Goal: Information Seeking & Learning: Learn about a topic

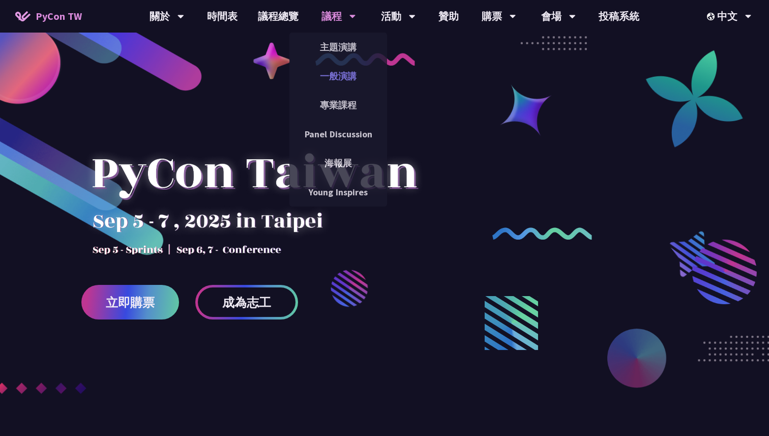
click at [338, 72] on link "一般演講" at bounding box center [338, 76] width 98 height 24
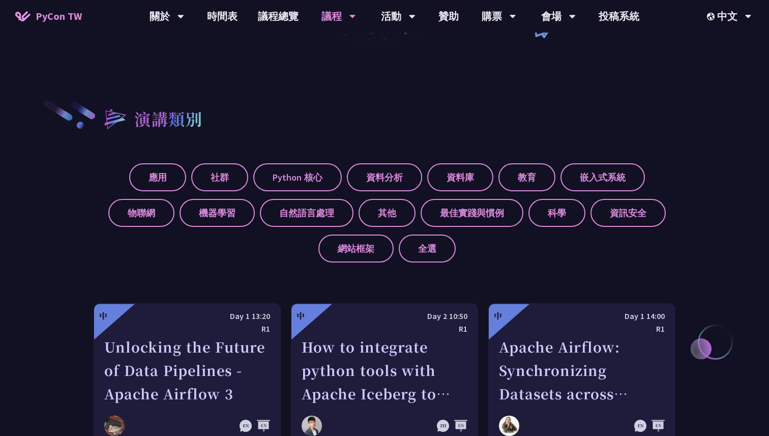
scroll to position [366, 0]
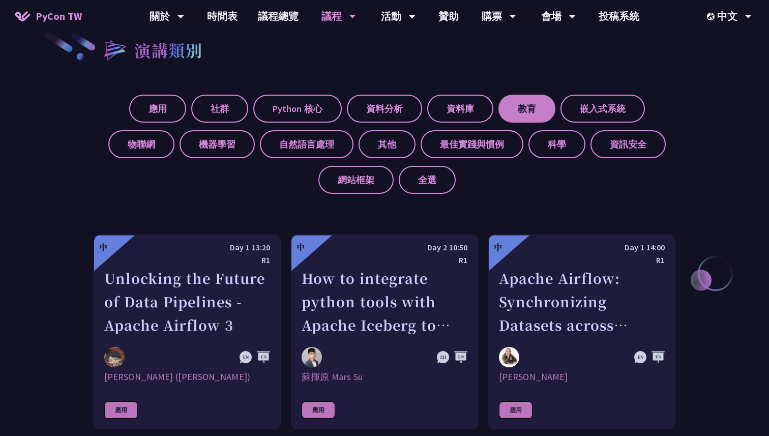
click at [512, 108] on label "教育" at bounding box center [526, 109] width 57 height 28
click at [0, 0] on input "教育" at bounding box center [0, 0] width 0 height 0
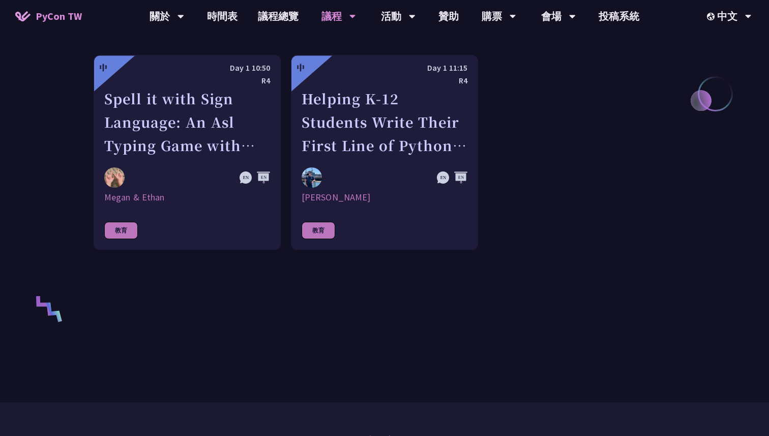
scroll to position [563, 0]
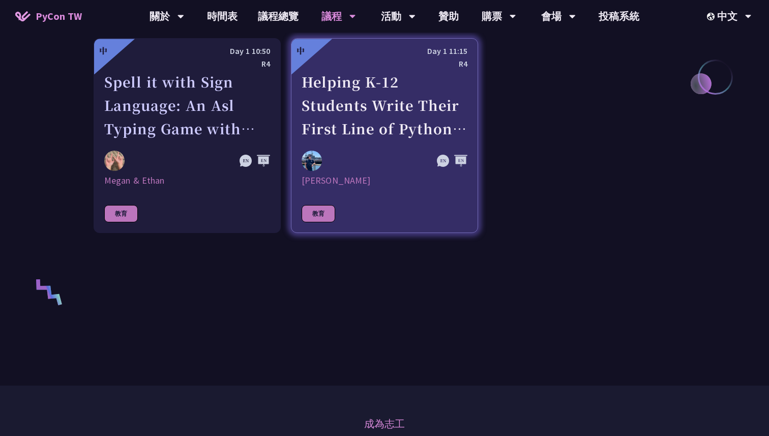
click at [354, 141] on link "中 Day 1 11:15 R4 Helping K-12 Students Write Their First Line of Python: Buildi…" at bounding box center [384, 135] width 187 height 195
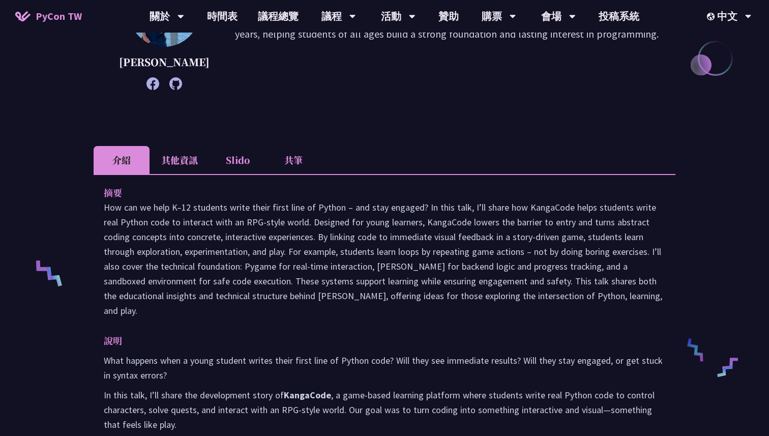
scroll to position [300, 0]
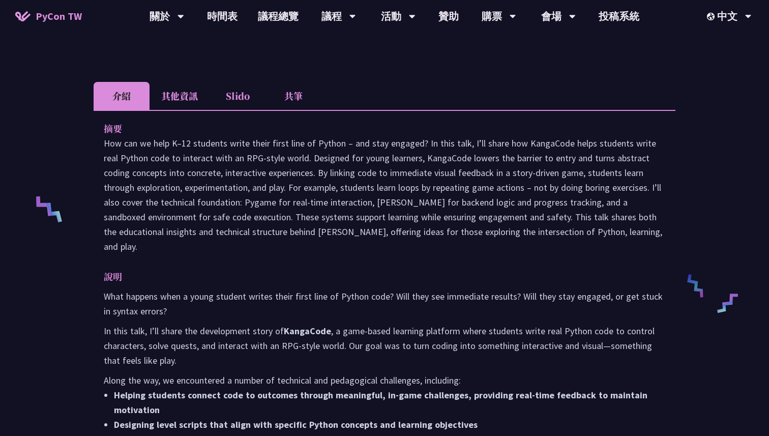
click at [177, 110] on li "其他資訊" at bounding box center [180, 96] width 60 height 28
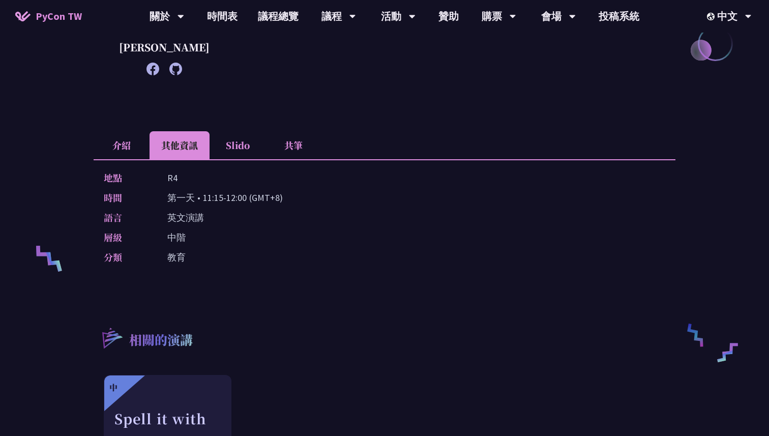
scroll to position [218, 0]
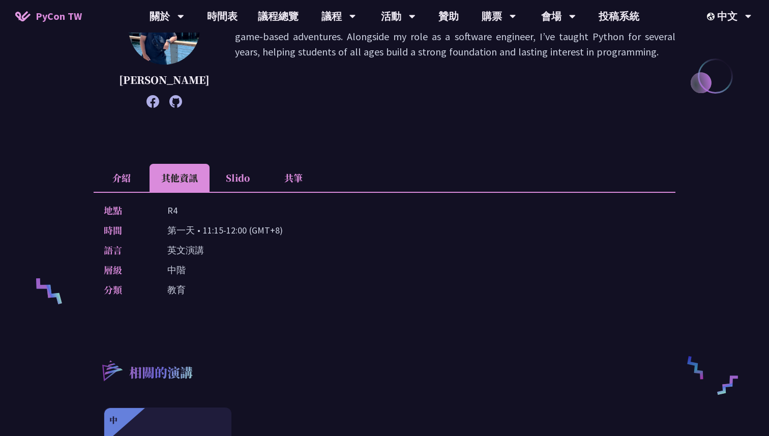
click at [242, 192] on li "Slido" at bounding box center [238, 178] width 56 height 28
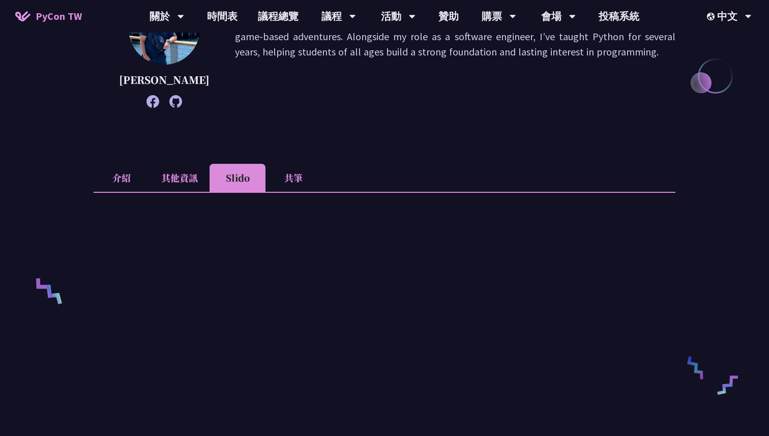
click at [290, 192] on li "共筆" at bounding box center [293, 178] width 56 height 28
click at [183, 192] on li "其他資訊" at bounding box center [180, 178] width 60 height 28
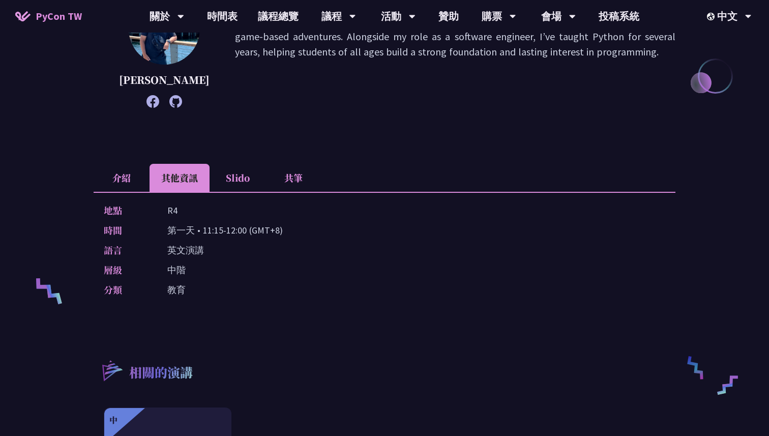
click at [142, 192] on li "介紹" at bounding box center [122, 178] width 56 height 28
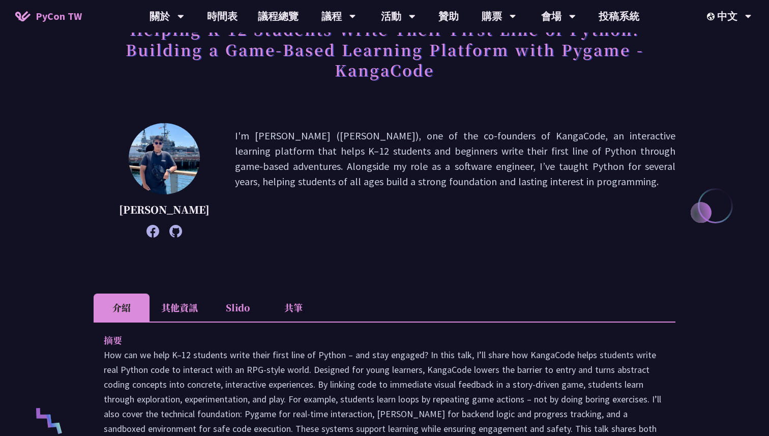
scroll to position [0, 0]
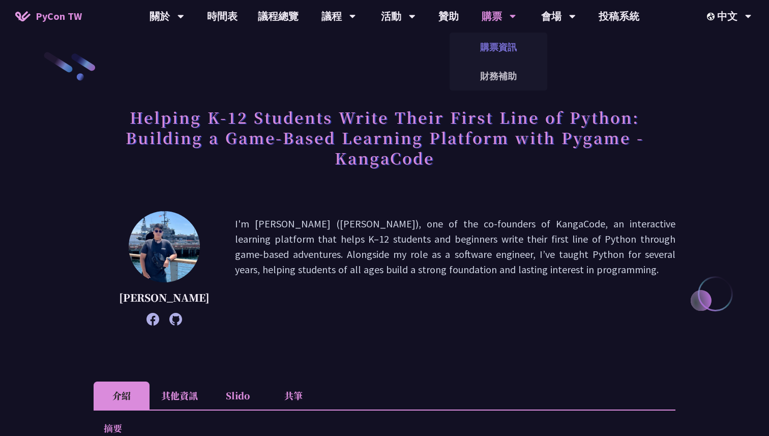
click at [504, 52] on link "購票資訊" at bounding box center [499, 47] width 98 height 24
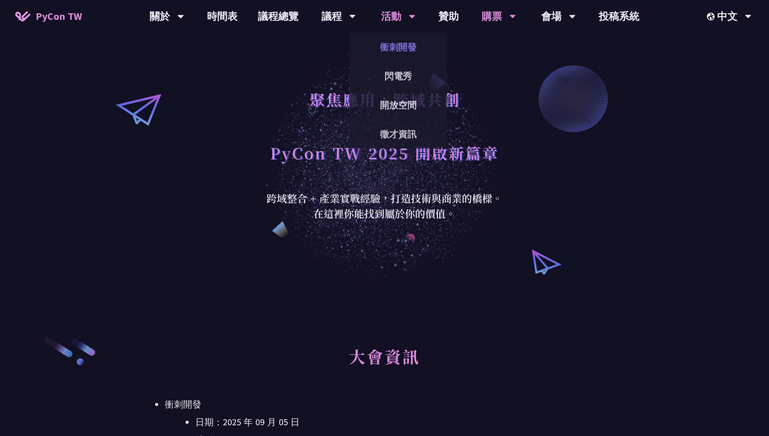
click at [408, 52] on link "衝刺開發" at bounding box center [398, 47] width 98 height 24
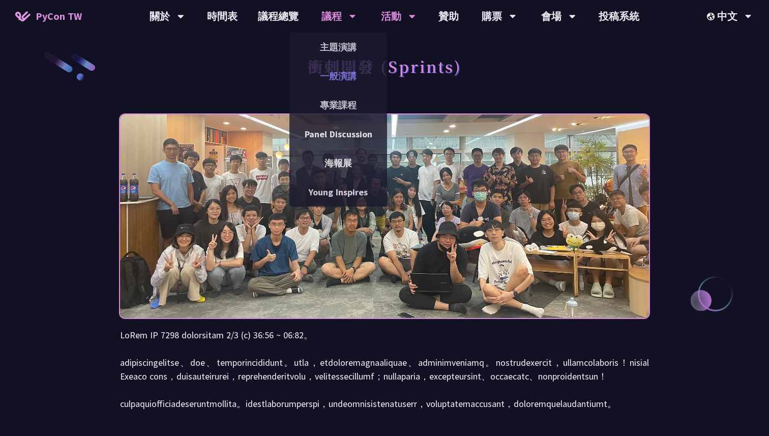
click at [343, 72] on link "一般演講" at bounding box center [338, 76] width 98 height 24
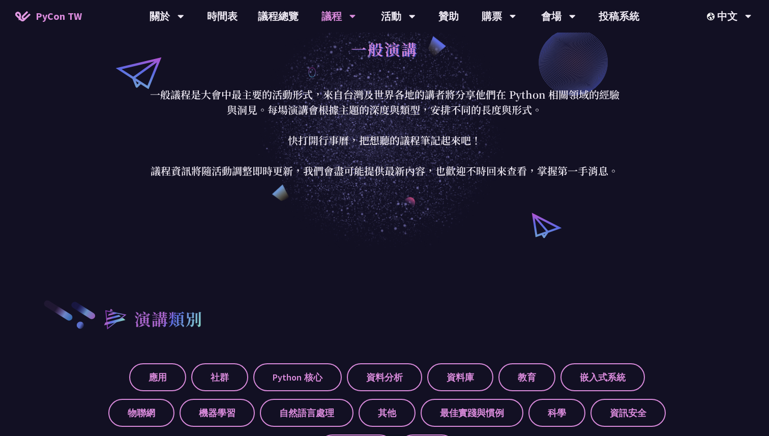
scroll to position [97, 0]
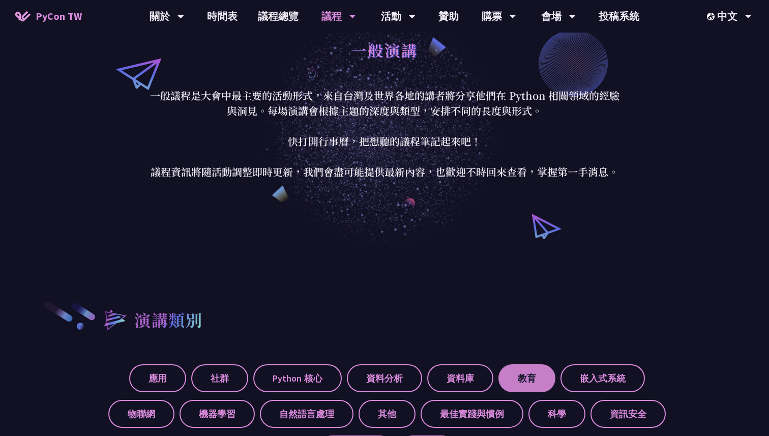
click at [534, 389] on label "教育" at bounding box center [526, 378] width 57 height 28
click at [0, 0] on input "教育" at bounding box center [0, 0] width 0 height 0
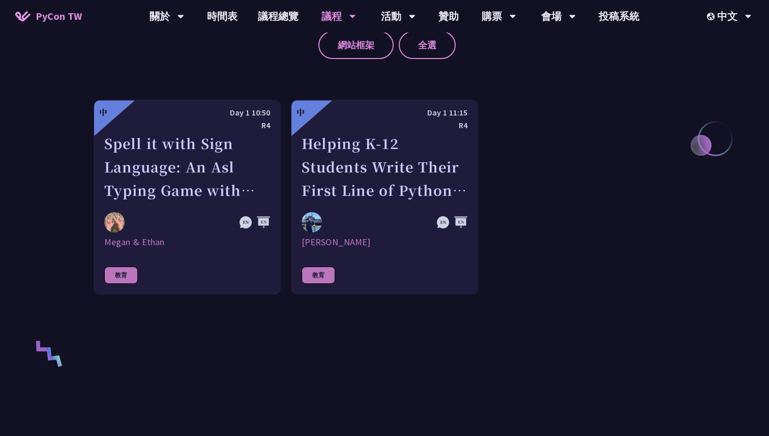
scroll to position [457, 0]
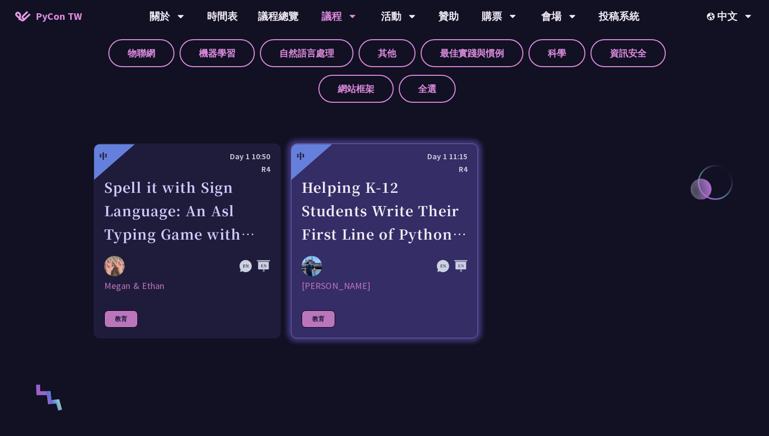
click at [394, 256] on div at bounding box center [360, 266] width 116 height 20
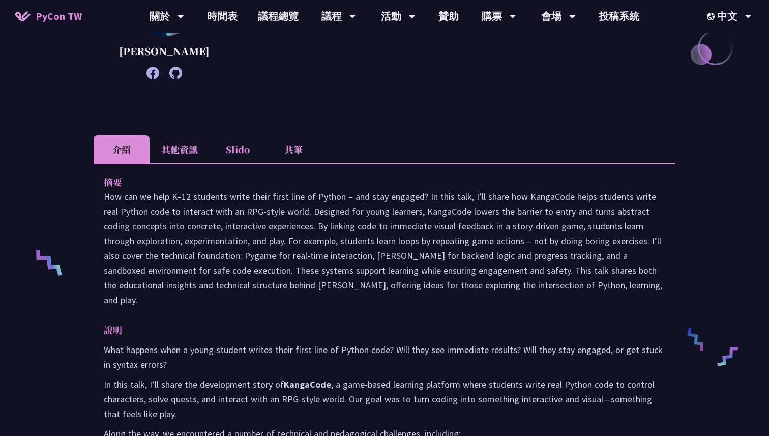
scroll to position [272, 0]
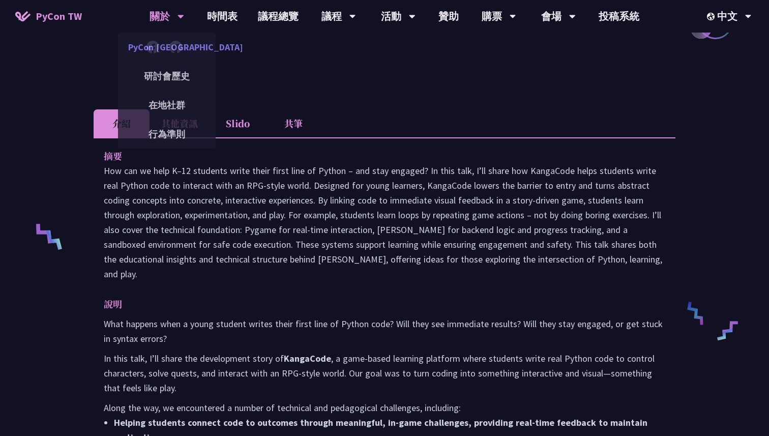
click at [179, 45] on link "PyCon [GEOGRAPHIC_DATA]" at bounding box center [167, 47] width 98 height 24
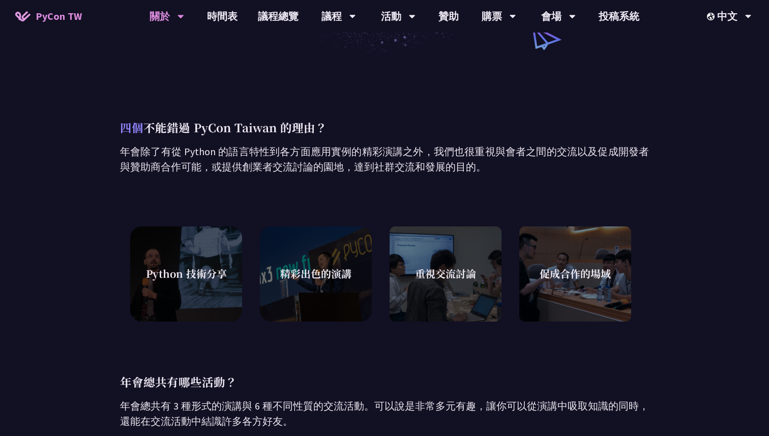
scroll to position [221, 0]
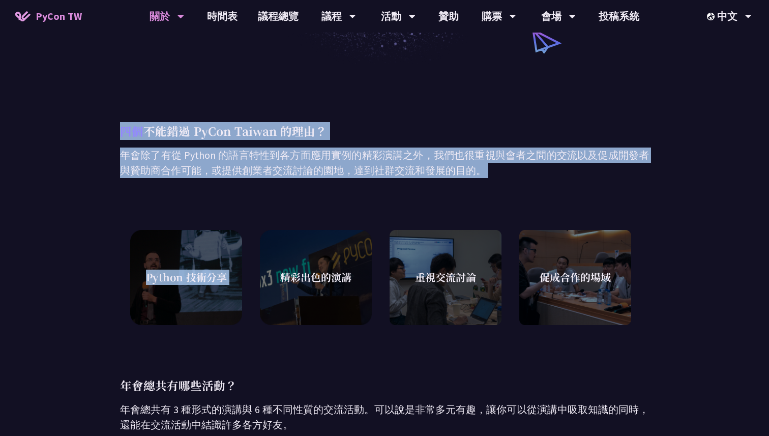
drag, startPoint x: 123, startPoint y: 135, endPoint x: 378, endPoint y: 191, distance: 261.4
click at [378, 191] on div "四個 不能錯過 PyCon Taiwan 的理由？ 年會除了有從 Python 的語言特性到各方面應用實例的精彩演講之外，我們也很重視與會者之間的交流以及促成…" at bounding box center [384, 370] width 529 height 612
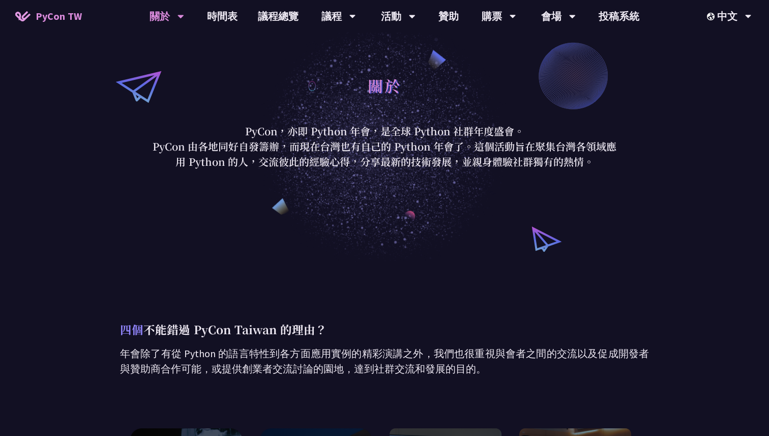
scroll to position [0, 0]
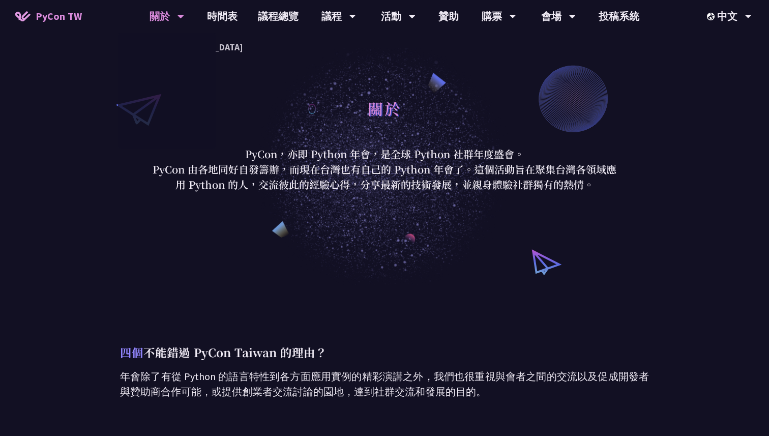
click at [60, 19] on span "PyCon TW" at bounding box center [59, 16] width 46 height 15
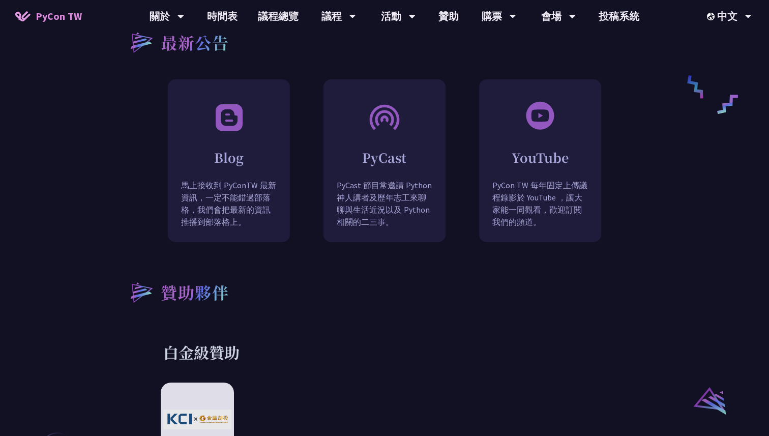
scroll to position [944, 0]
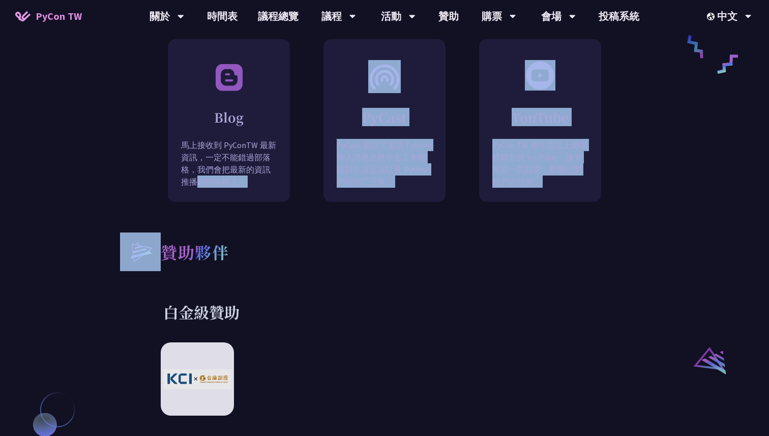
drag, startPoint x: 271, startPoint y: 148, endPoint x: 359, endPoint y: 238, distance: 125.2
click at [343, 221] on div "何謂 PyCon PyCon，亦即 Python 年會，是全球 Python 社群的年度盛會。最初於 2003 成立於北美，現在世界各地皆有以 PyCon 精…" at bounding box center [384, 421] width 529 height 1921
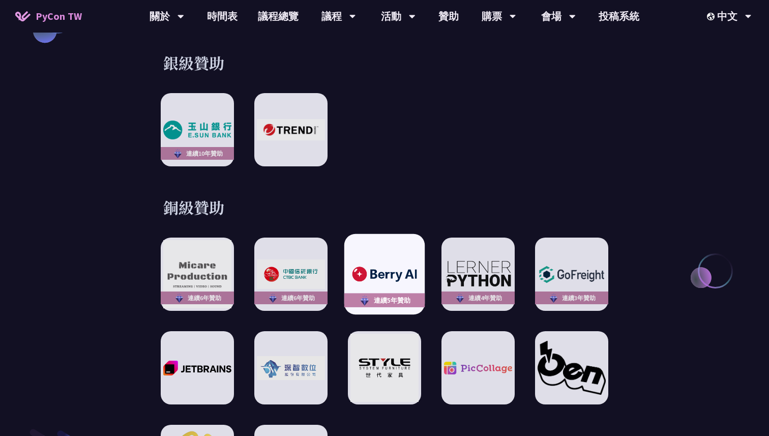
scroll to position [1348, 0]
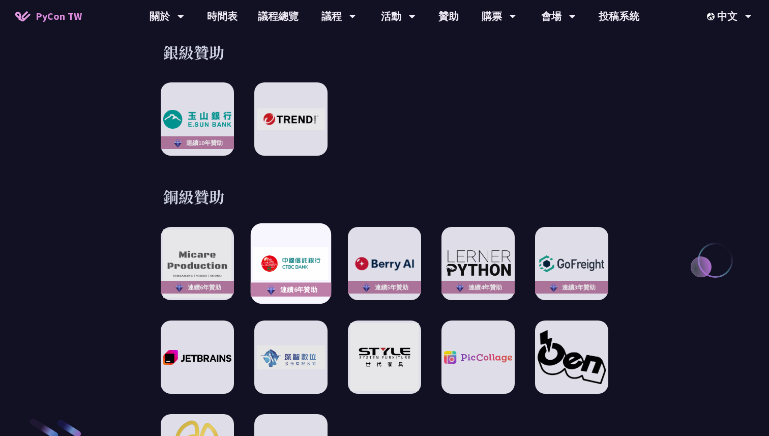
click at [302, 251] on img at bounding box center [290, 263] width 75 height 33
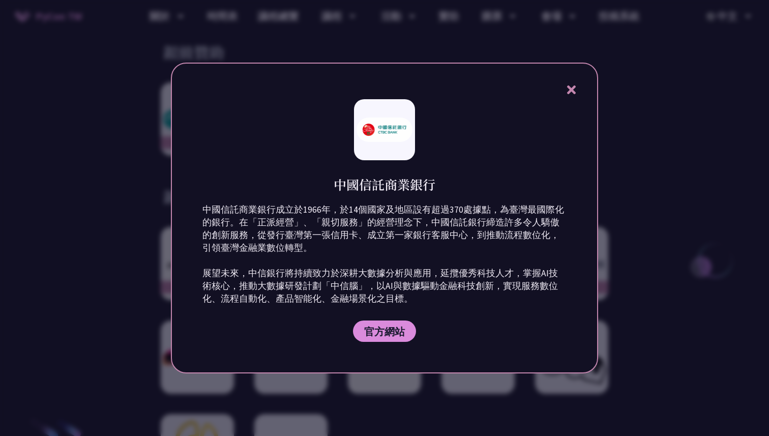
click at [572, 84] on icon at bounding box center [571, 89] width 13 height 13
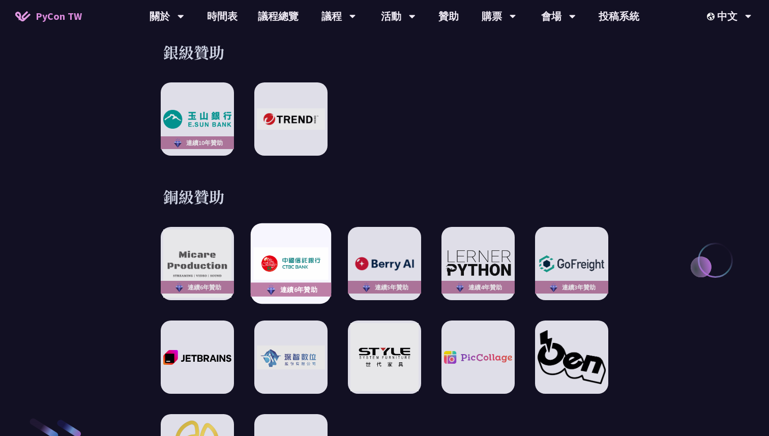
click at [305, 248] on img at bounding box center [290, 263] width 75 height 33
